Goal: Find specific page/section: Find specific page/section

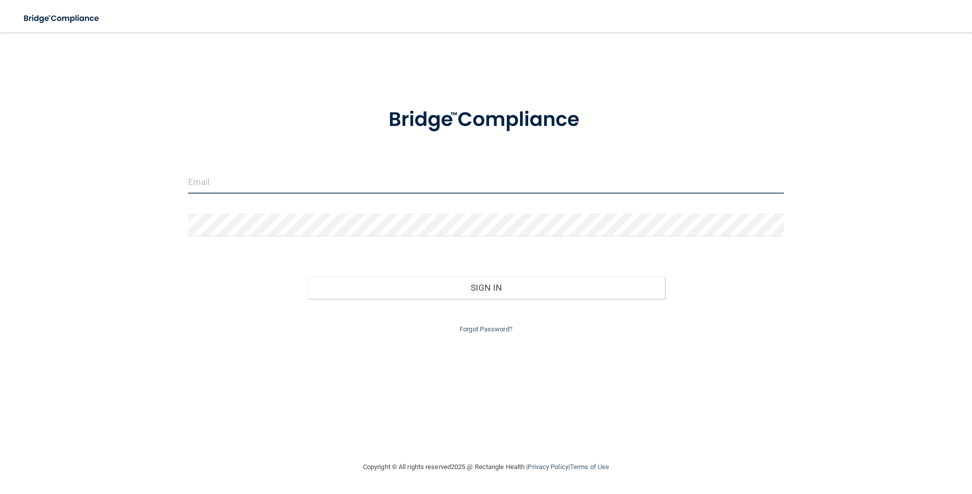
click at [282, 185] on input "email" at bounding box center [486, 182] width 596 height 23
type input "[PERSON_NAME][EMAIL_ADDRESS][PERSON_NAME][DOMAIN_NAME]"
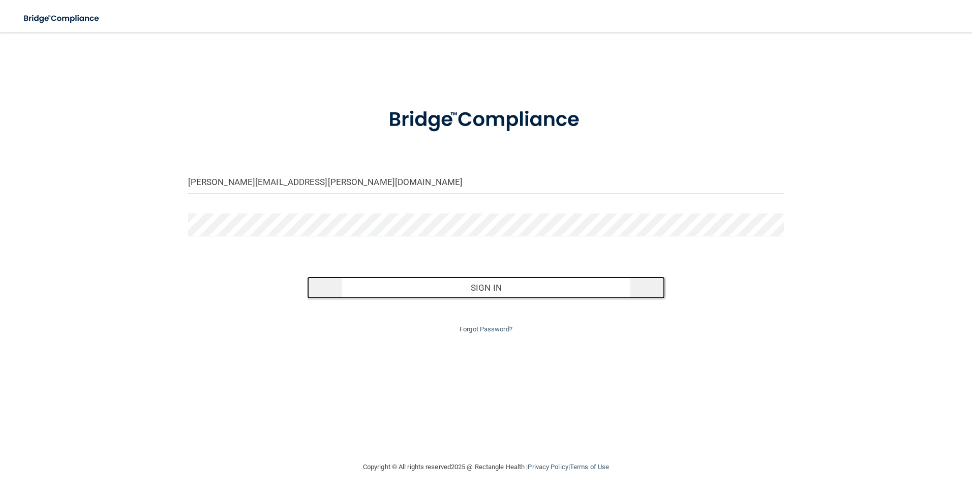
click at [447, 290] on button "Sign In" at bounding box center [486, 288] width 358 height 22
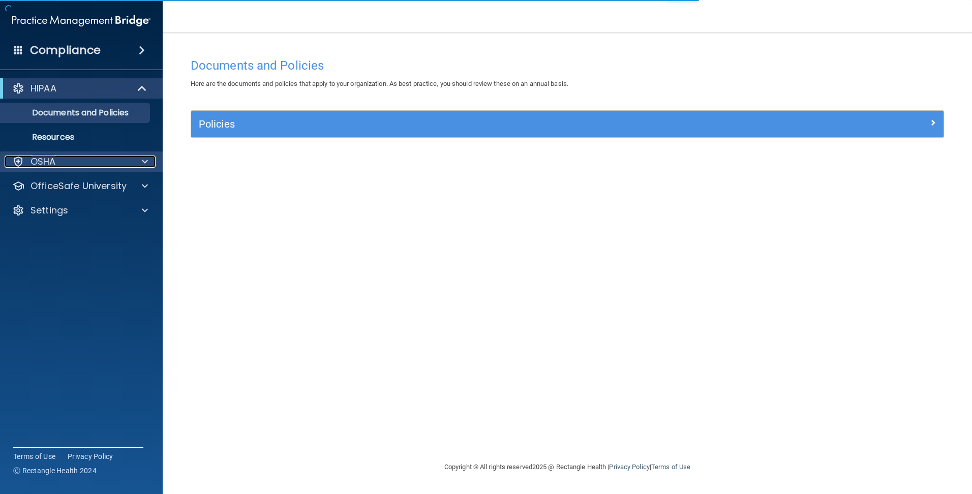
click at [136, 163] on div at bounding box center [143, 162] width 25 height 12
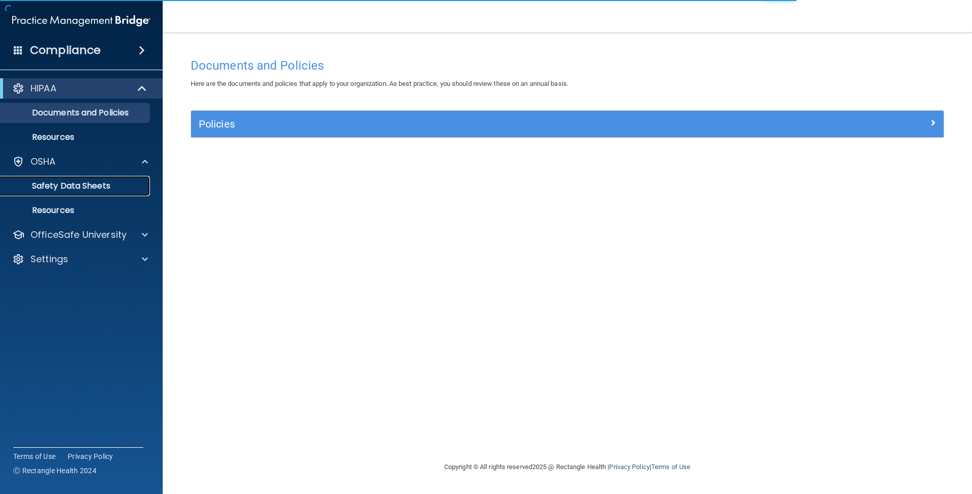
click at [103, 181] on p "Safety Data Sheets" at bounding box center [76, 186] width 139 height 10
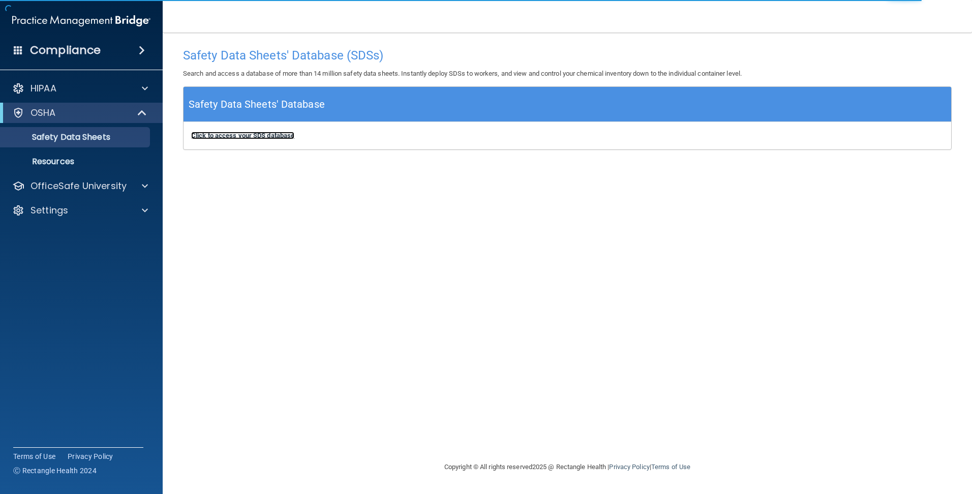
click at [262, 135] on b "Click to access your SDS database" at bounding box center [242, 136] width 103 height 8
